Goal: Information Seeking & Learning: Compare options

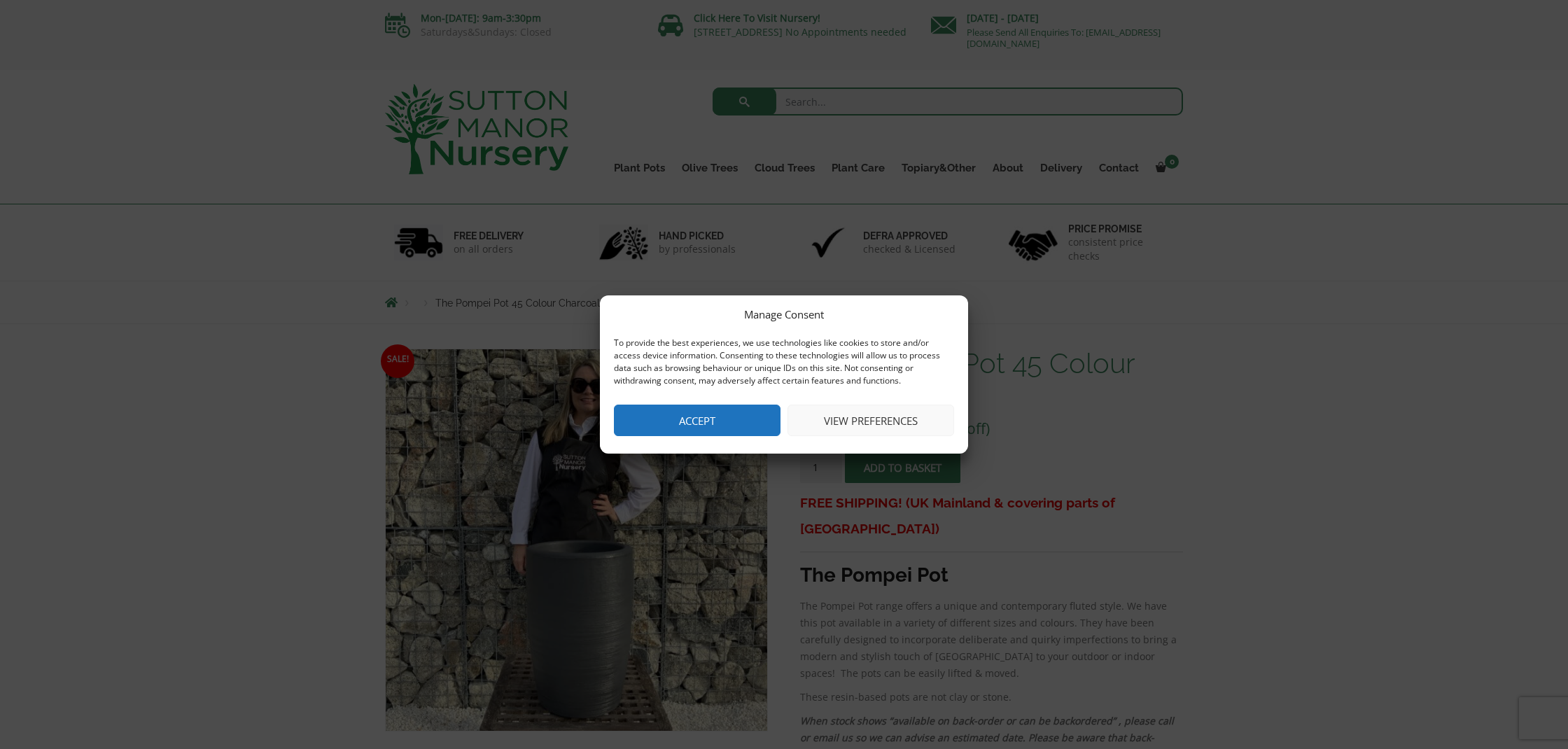
click at [742, 422] on button "Accept" at bounding box center [697, 419] width 167 height 31
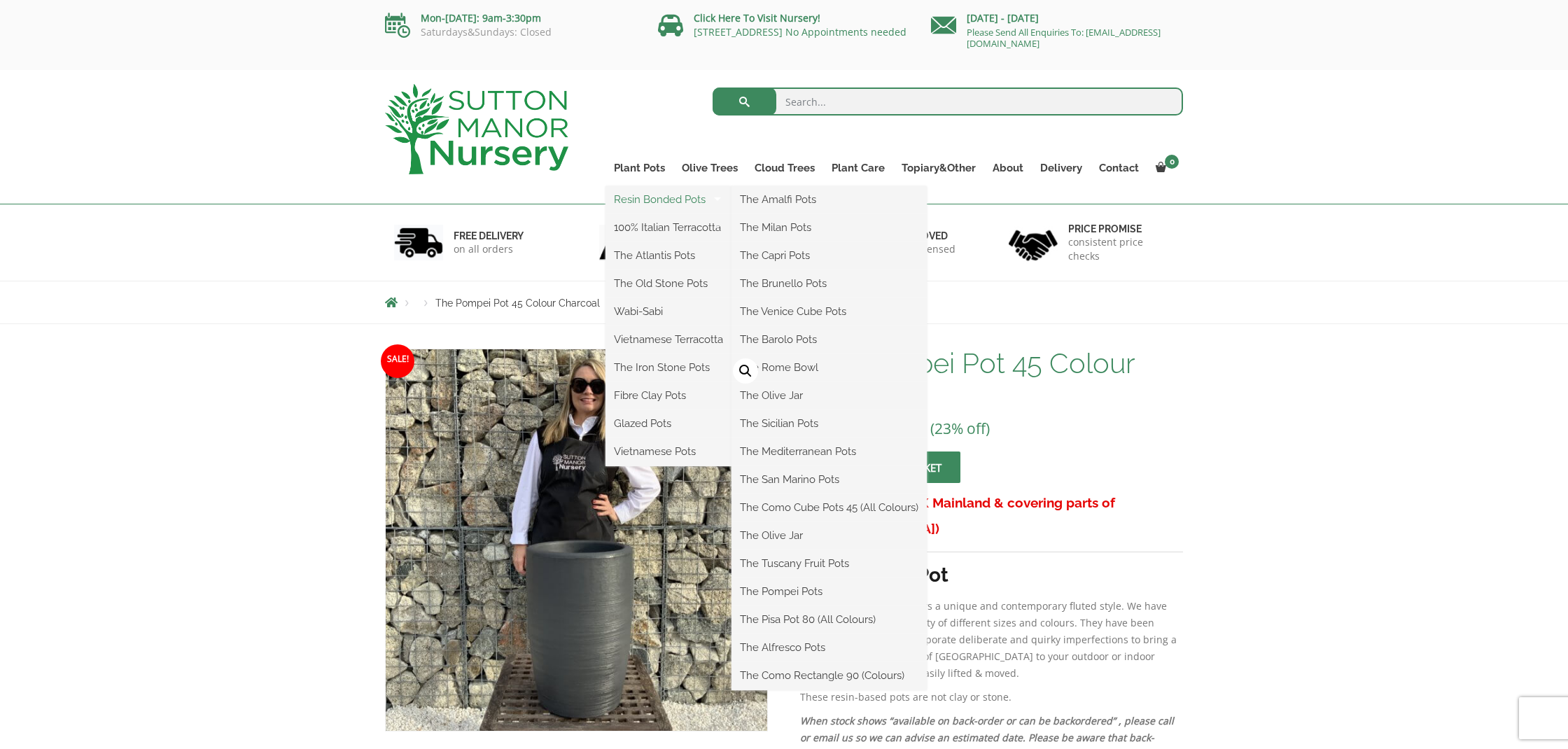
click at [634, 199] on link "Resin Bonded Pots" at bounding box center [668, 199] width 126 height 21
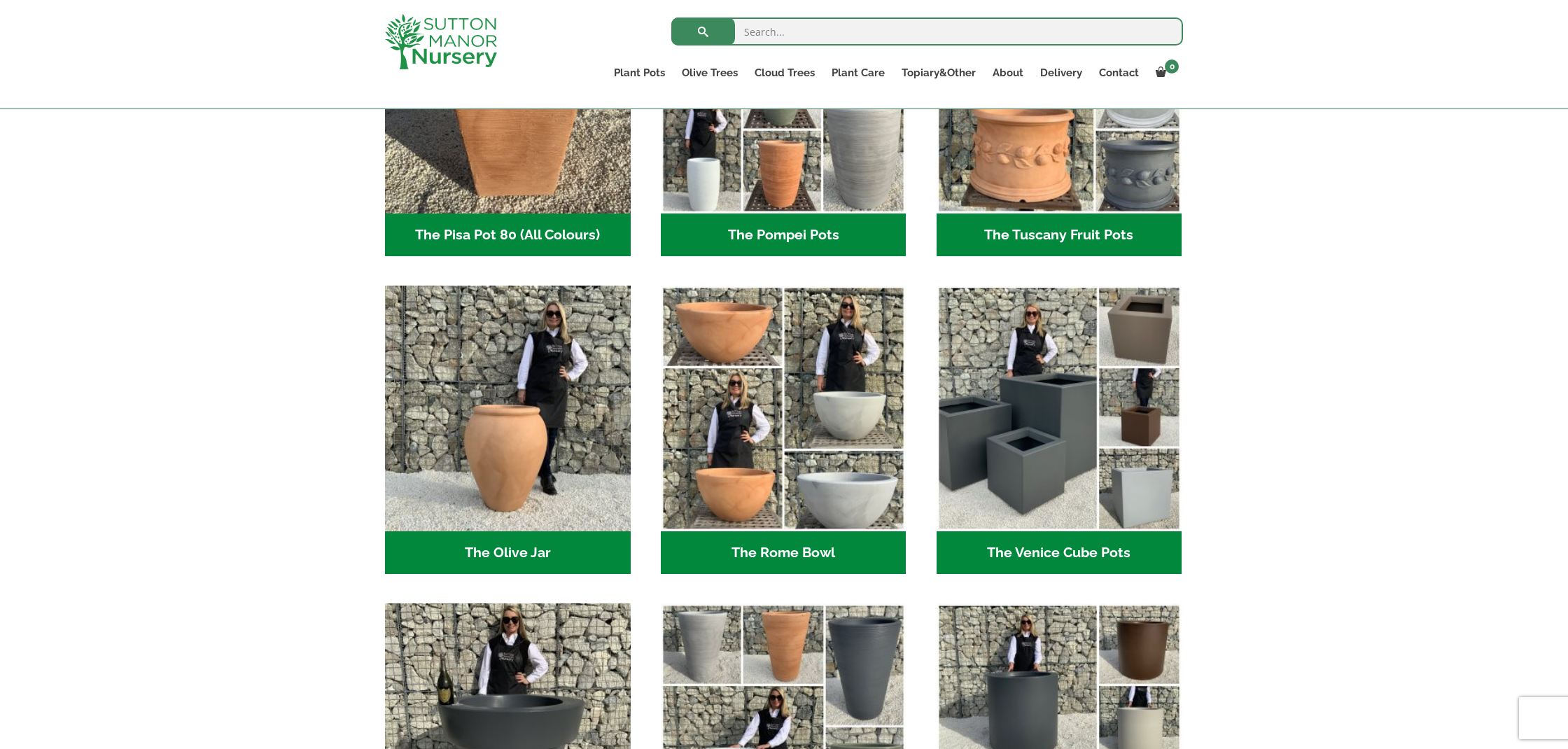
scroll to position [1159, 0]
click at [1060, 534] on h2 "The Venice Cube Pots (12)" at bounding box center [1059, 553] width 246 height 43
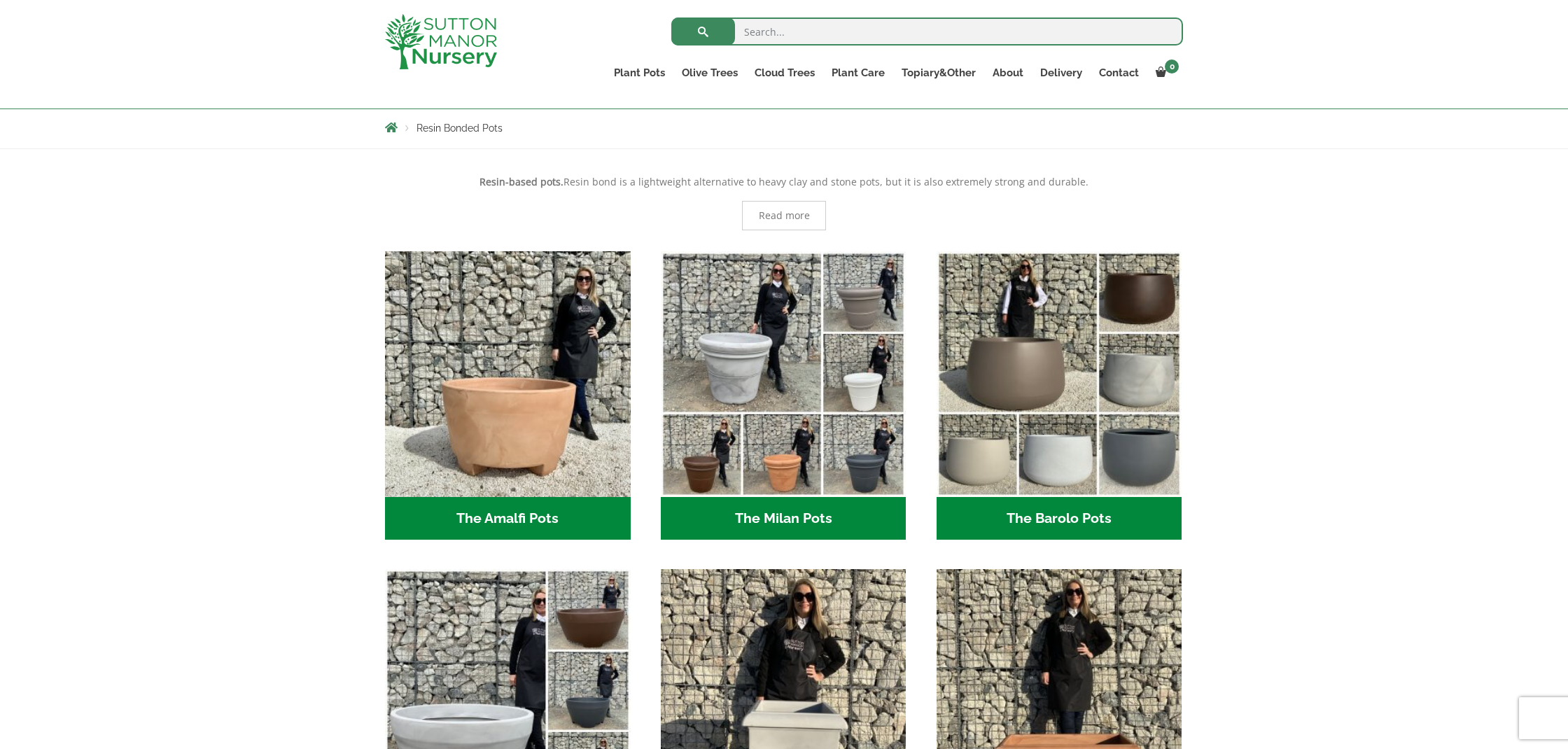
scroll to position [239, 0]
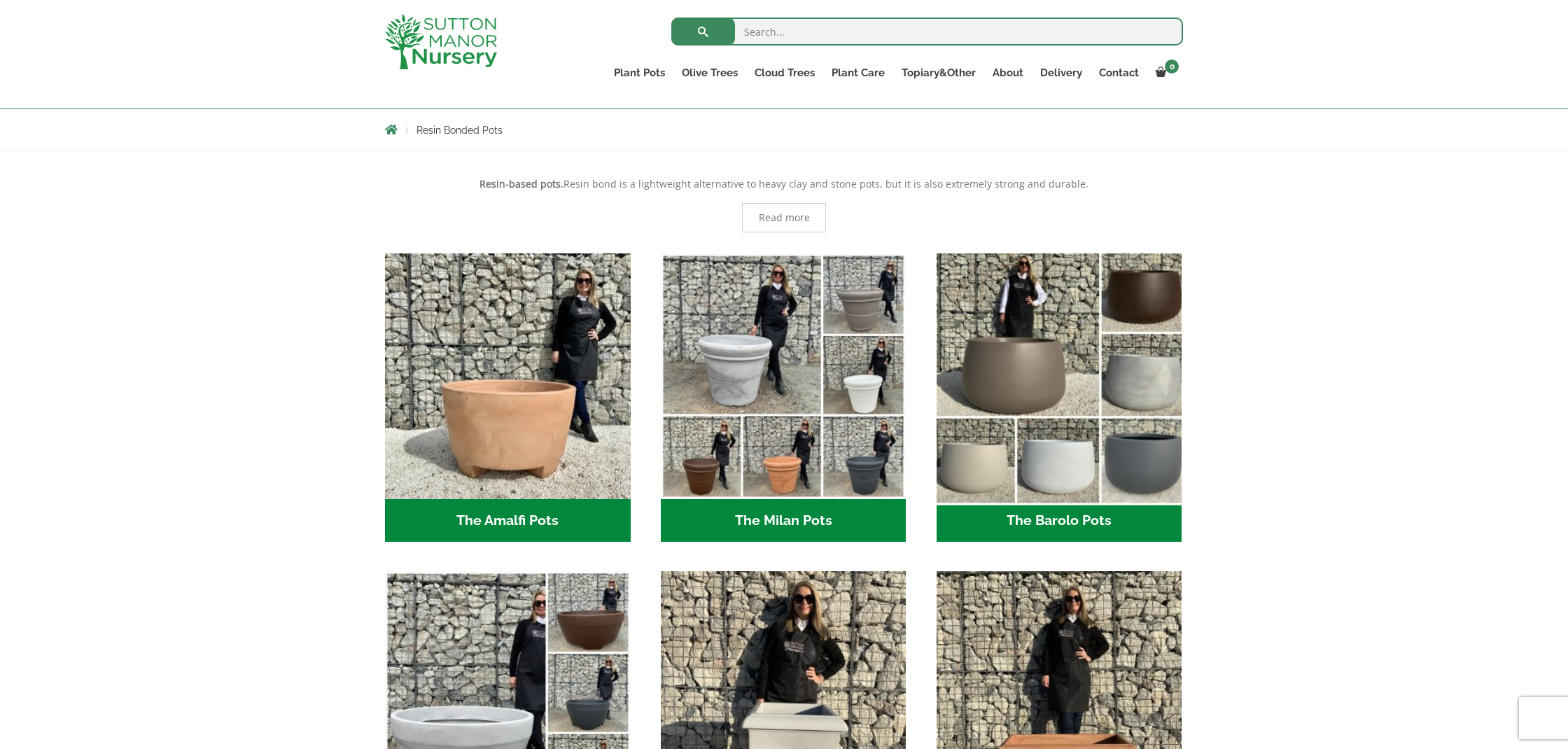
click at [1055, 369] on img "Visit product category The Barolo Pots" at bounding box center [1059, 376] width 257 height 257
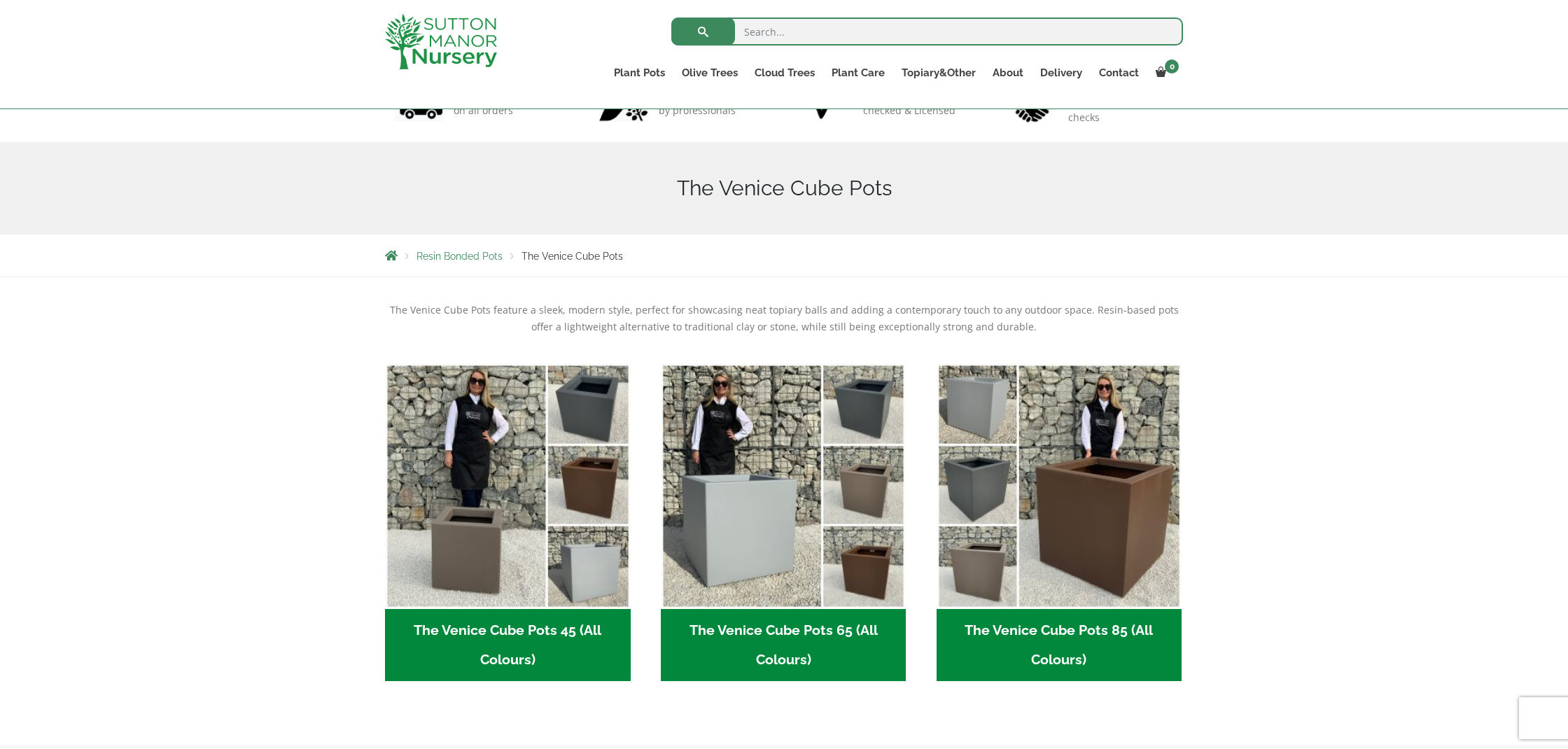
scroll to position [114, 0]
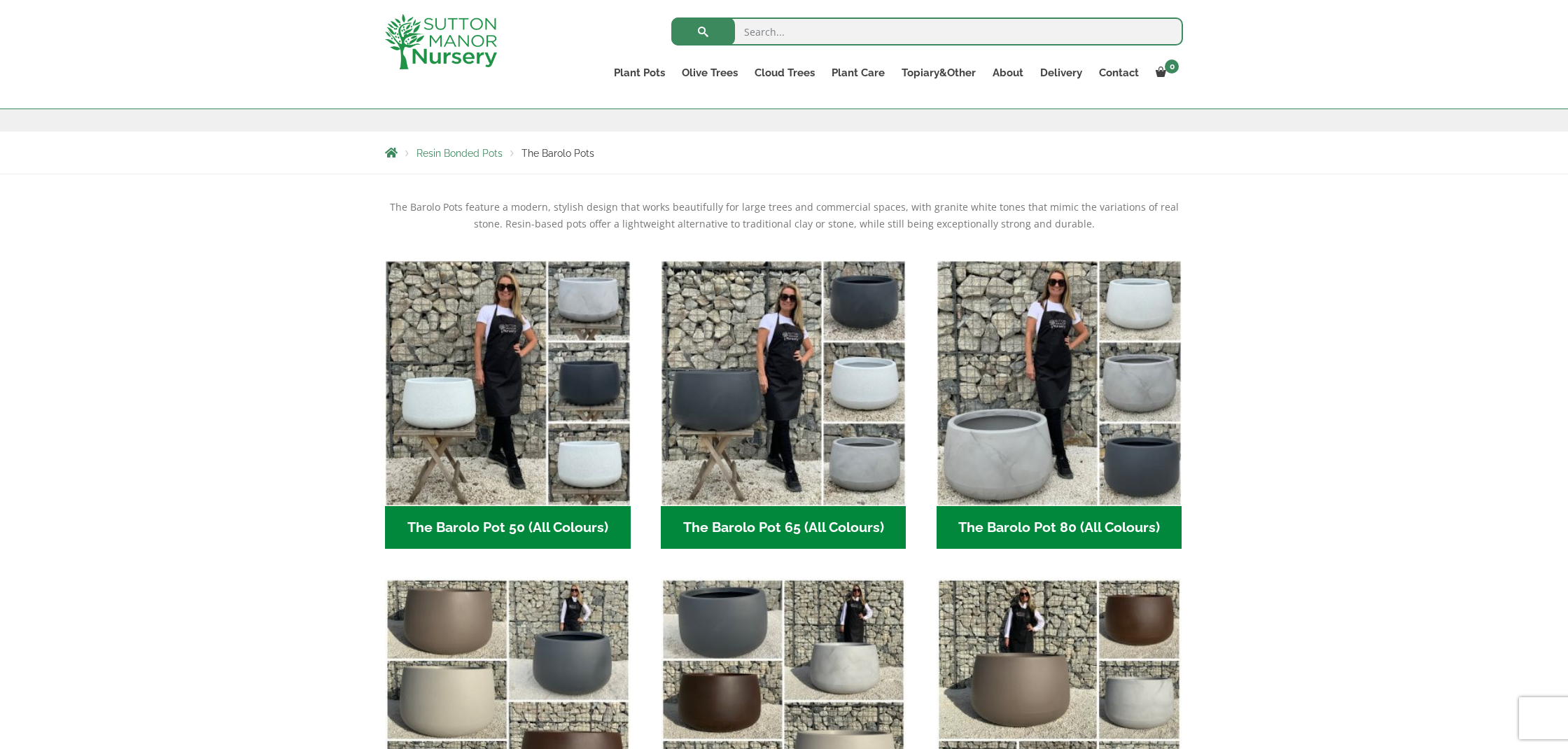
scroll to position [224, 0]
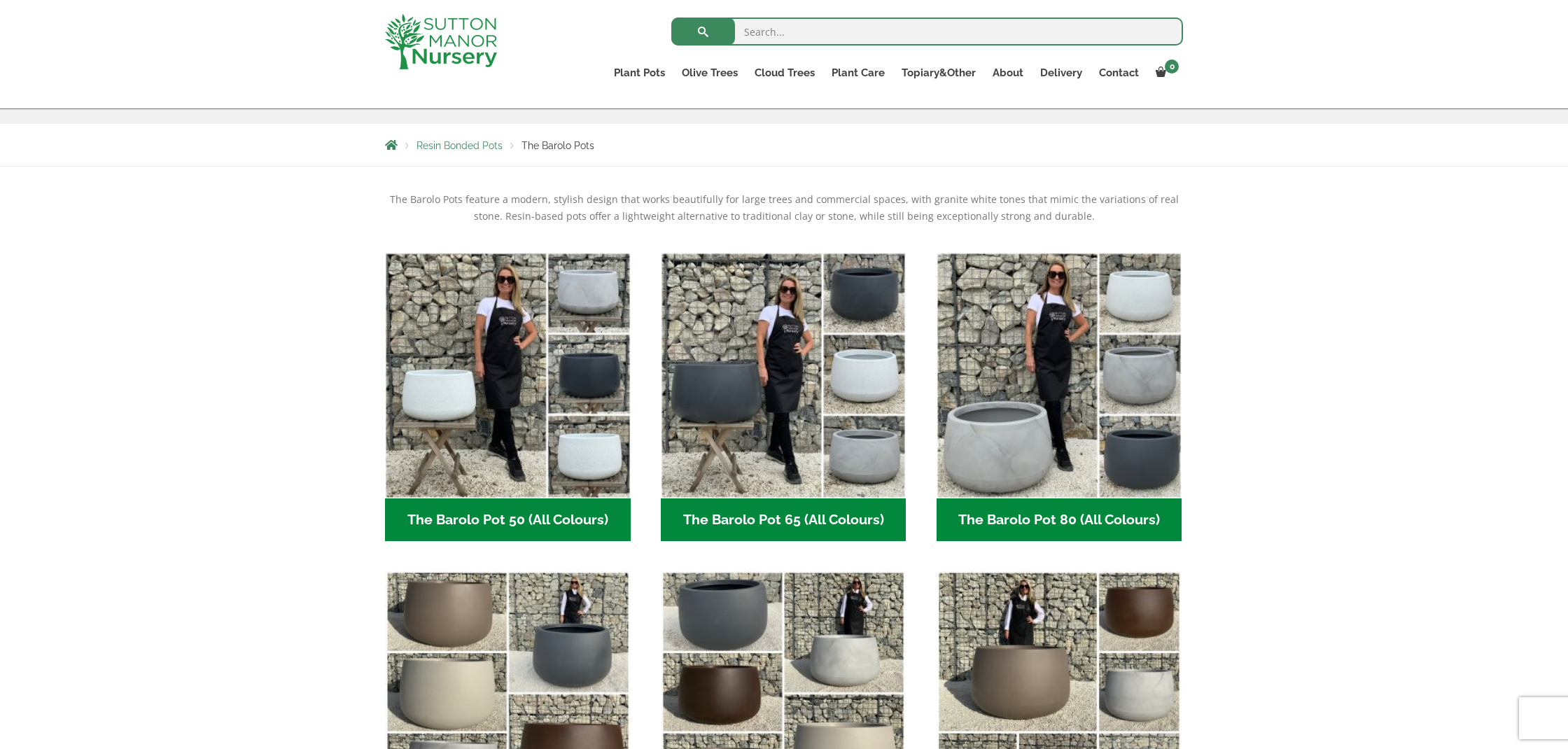
click at [768, 30] on input "search" at bounding box center [928, 31] width 512 height 28
type input "rectangular pots"
click at [703, 31] on button "submit" at bounding box center [704, 31] width 64 height 28
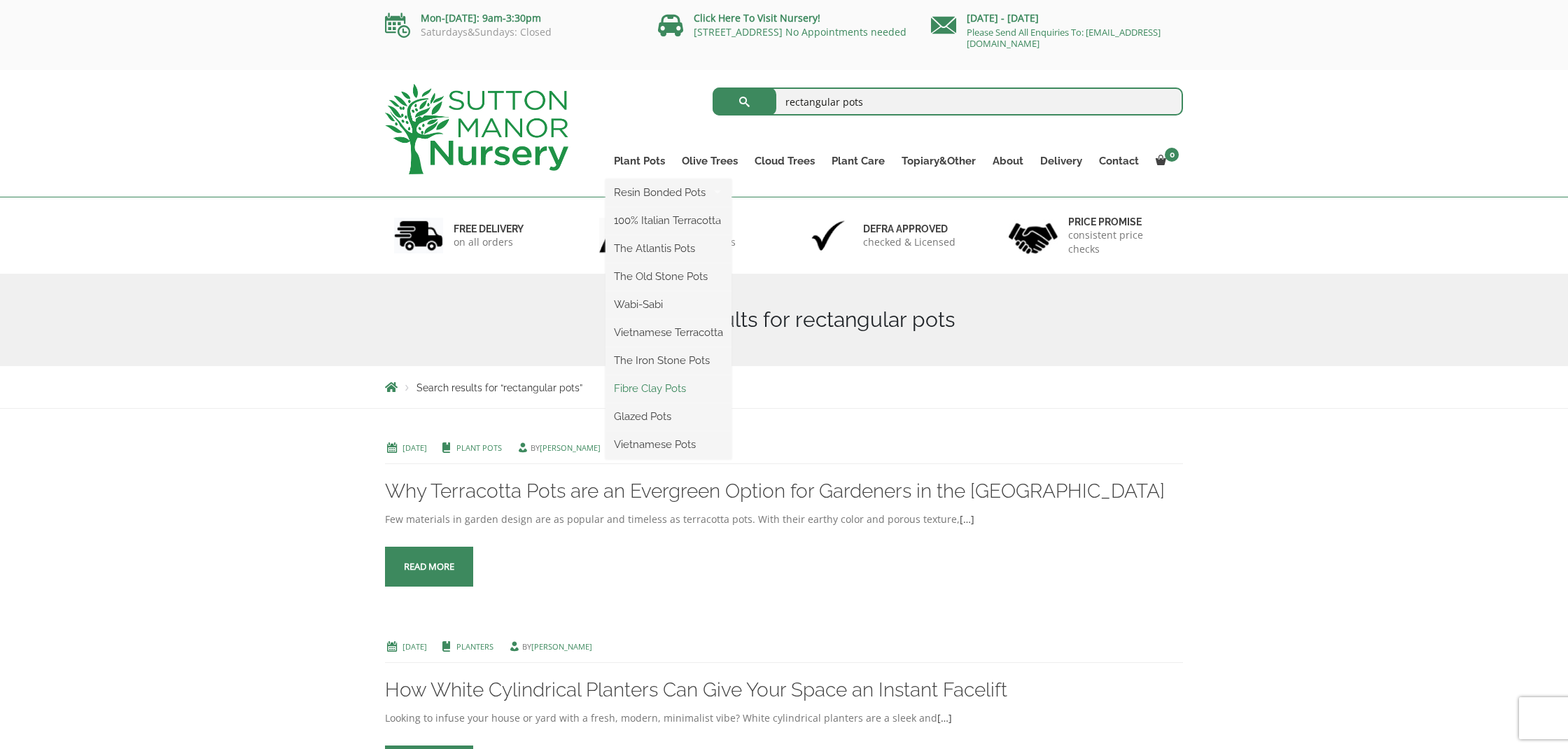
click at [638, 392] on link "Fibre Clay Pots" at bounding box center [668, 388] width 126 height 21
